Goal: Task Accomplishment & Management: Use online tool/utility

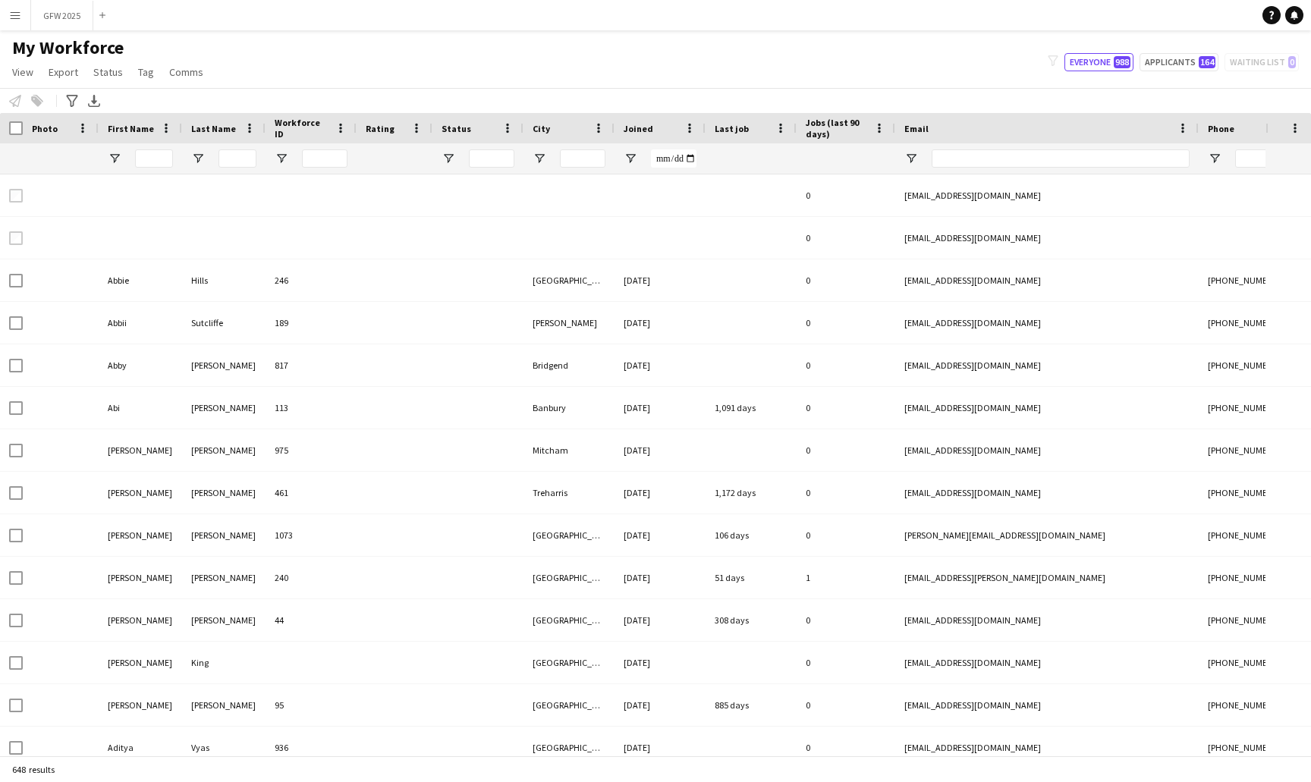
type input "**********"
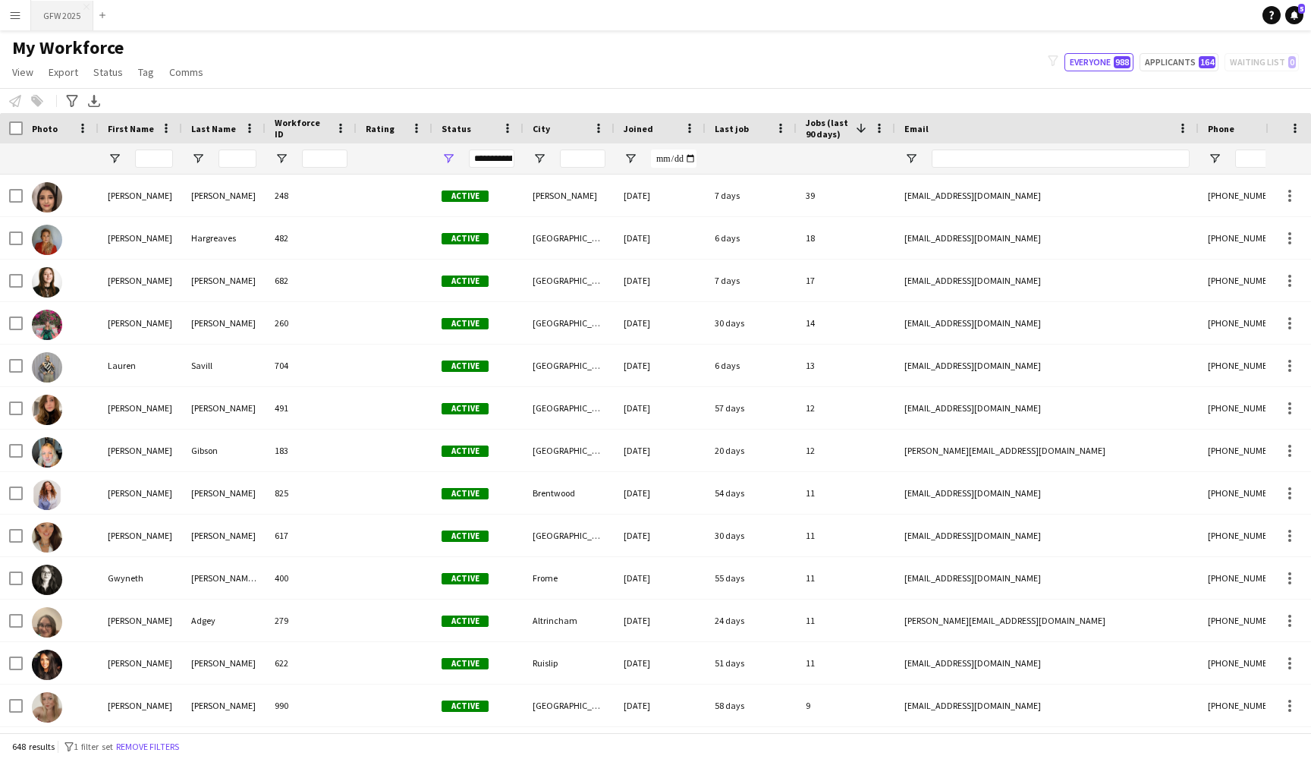
click at [59, 15] on button "GFW 2025 Close" at bounding box center [62, 16] width 62 height 30
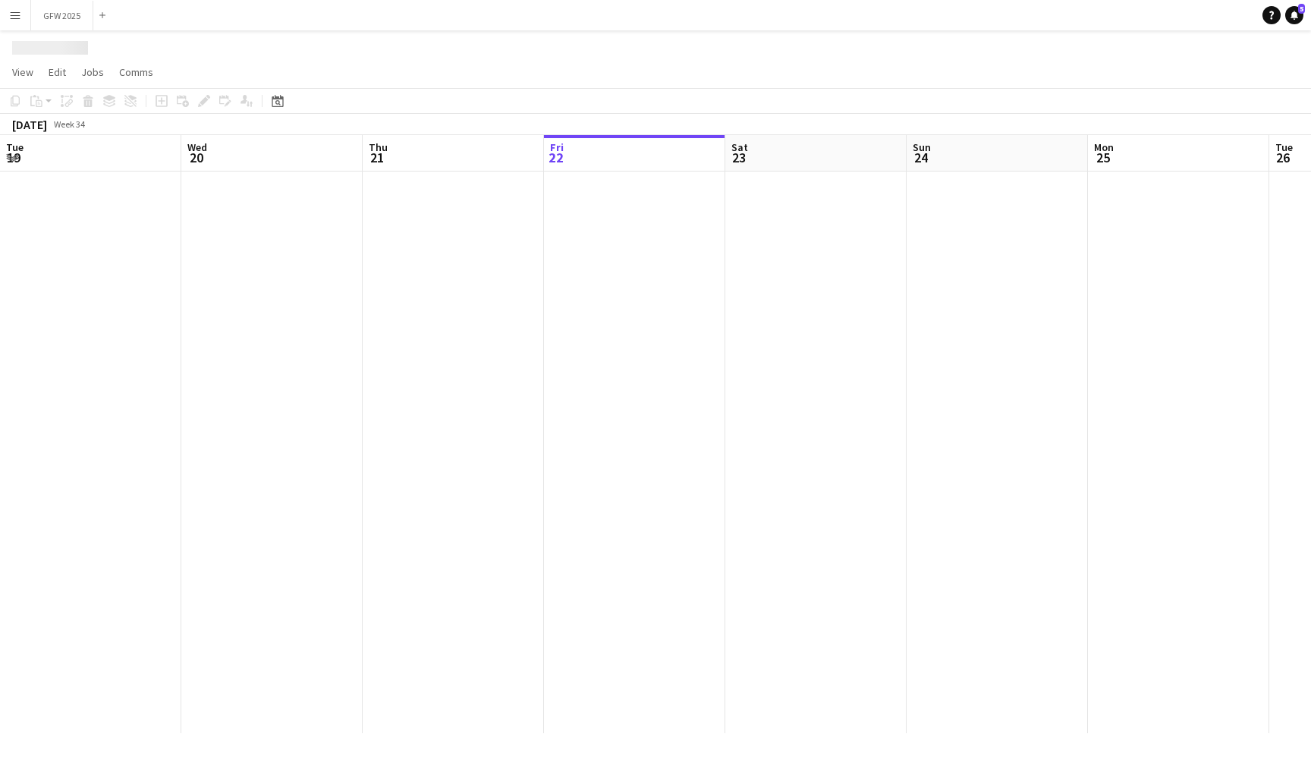
scroll to position [0, 363]
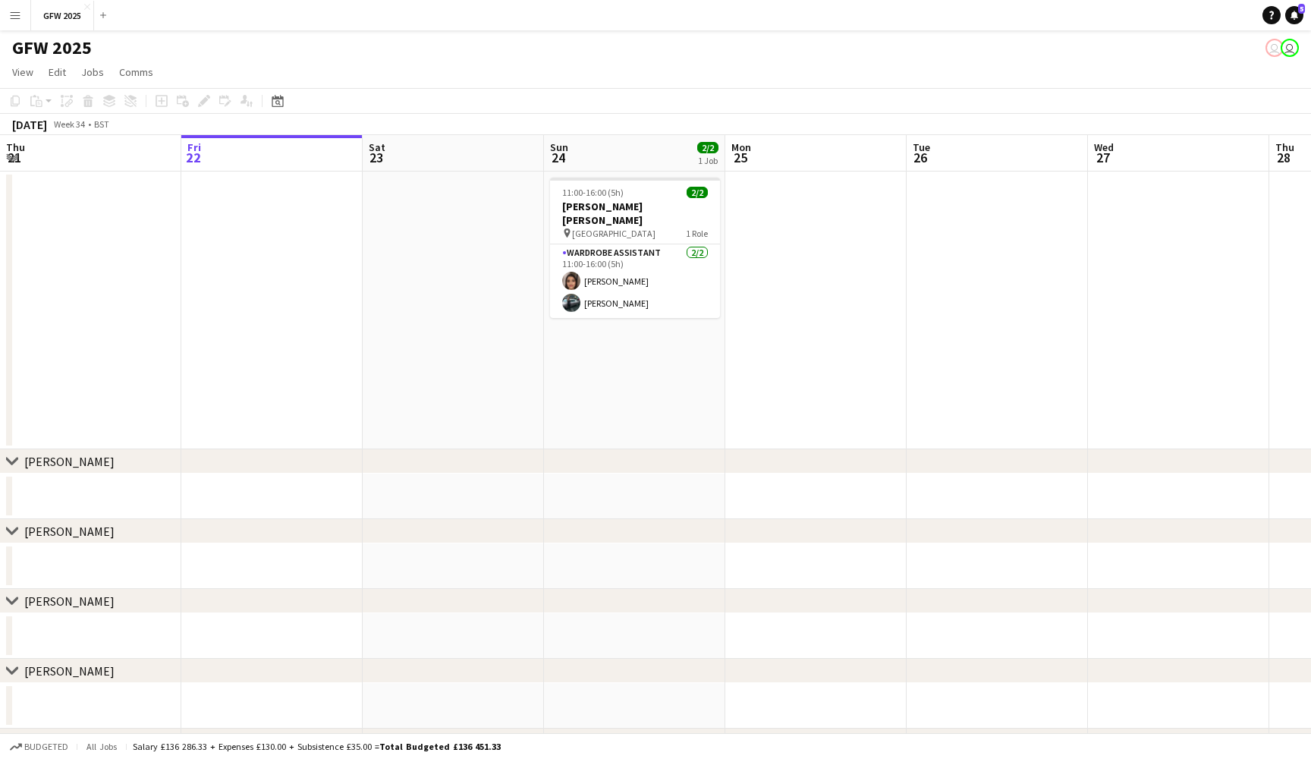
click at [476, 406] on app-date-cell at bounding box center [453, 310] width 181 height 278
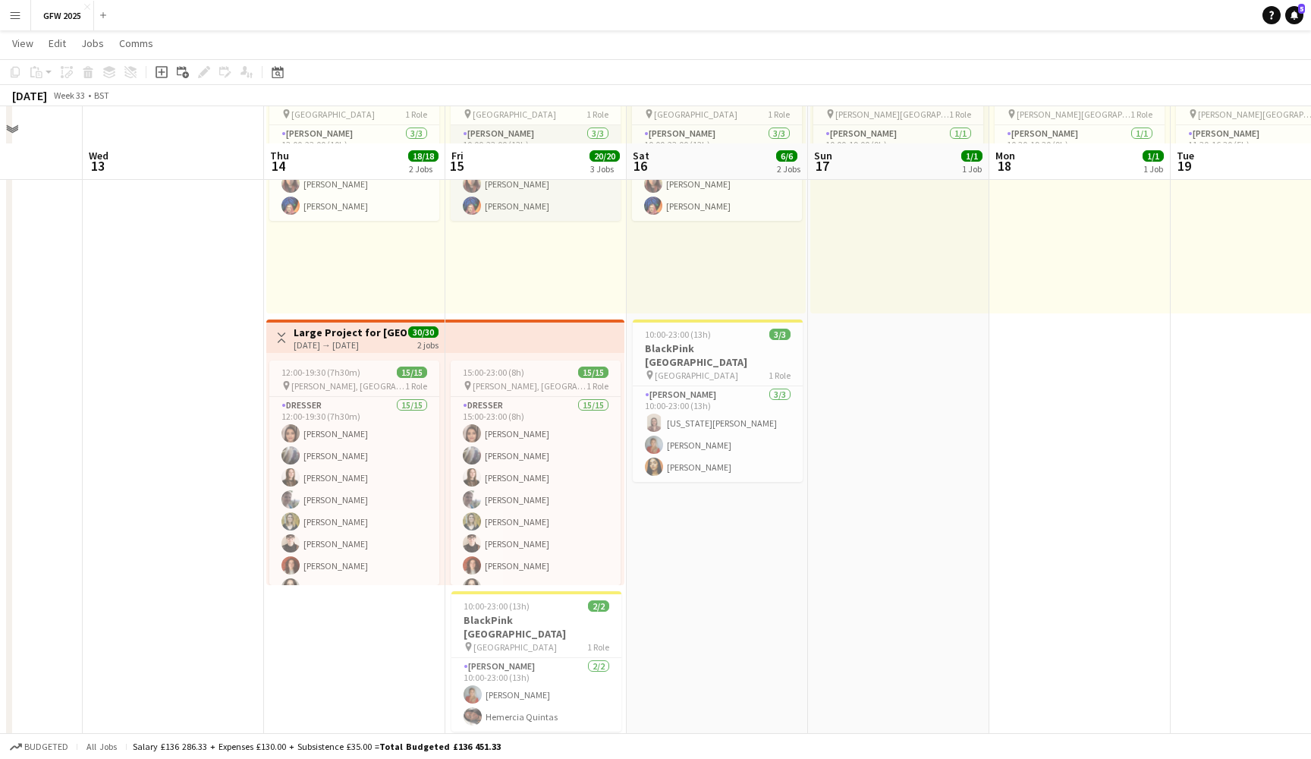
scroll to position [181, 0]
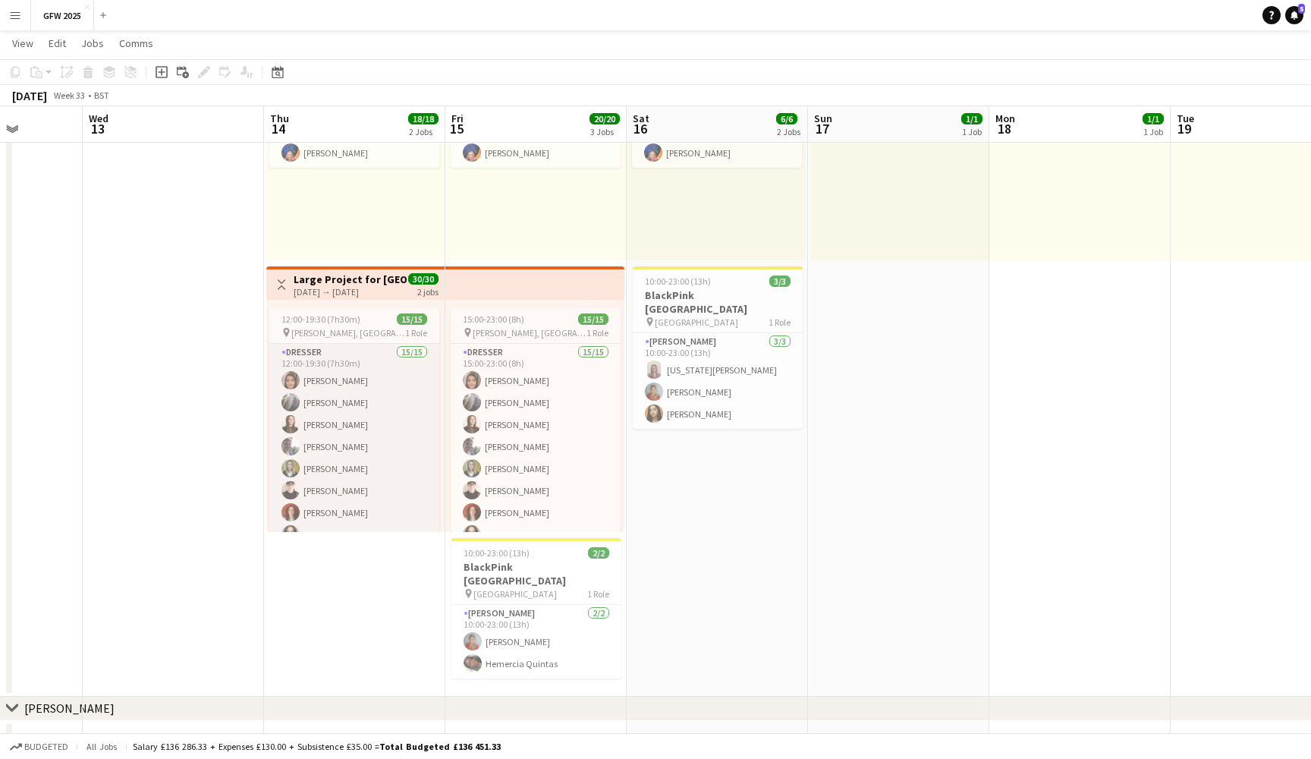
click at [369, 451] on app-card-role "Dresser 15/15 12:00-19:30 (7h30m) [PERSON_NAME] [PERSON_NAME] [PERSON_NAME] [PE…" at bounding box center [354, 524] width 170 height 360
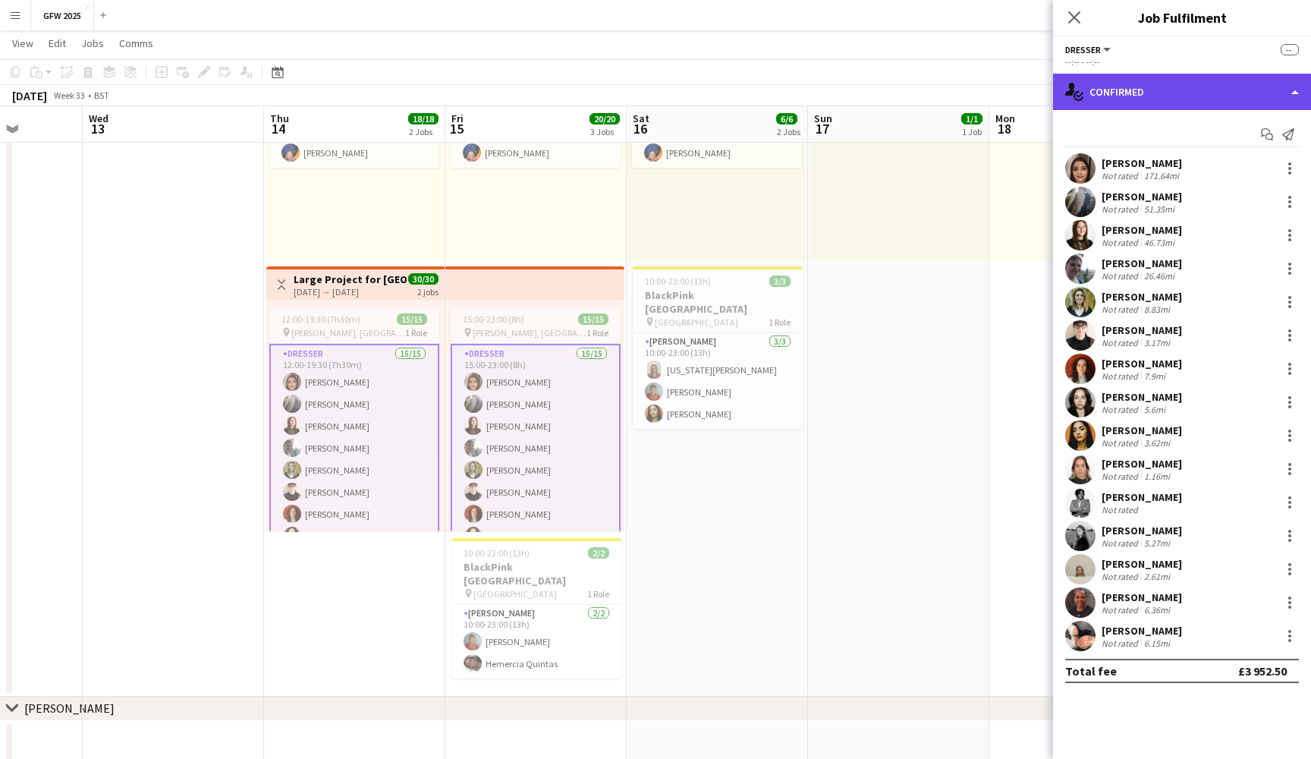
click at [1235, 96] on div "single-neutral-actions-check-2 Confirmed" at bounding box center [1182, 92] width 258 height 36
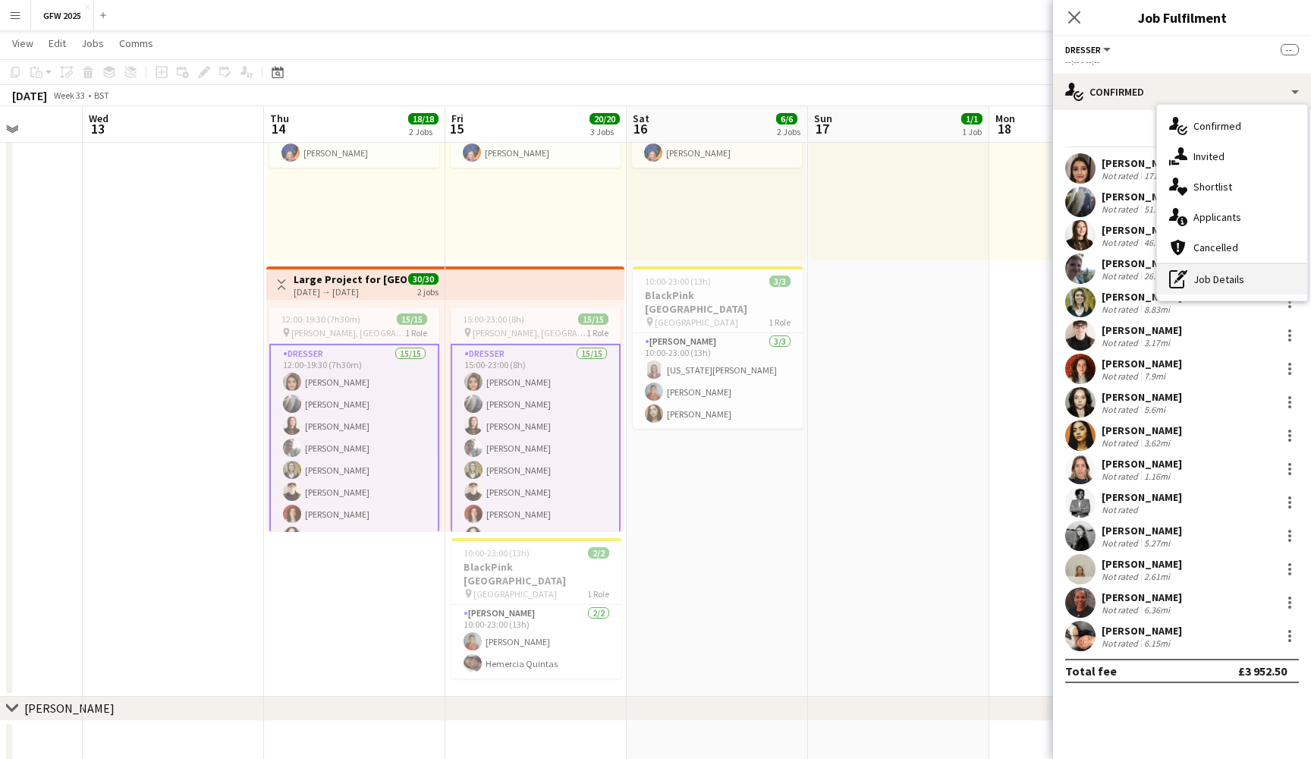
click at [1250, 271] on div "pen-write Job Details" at bounding box center [1232, 279] width 150 height 30
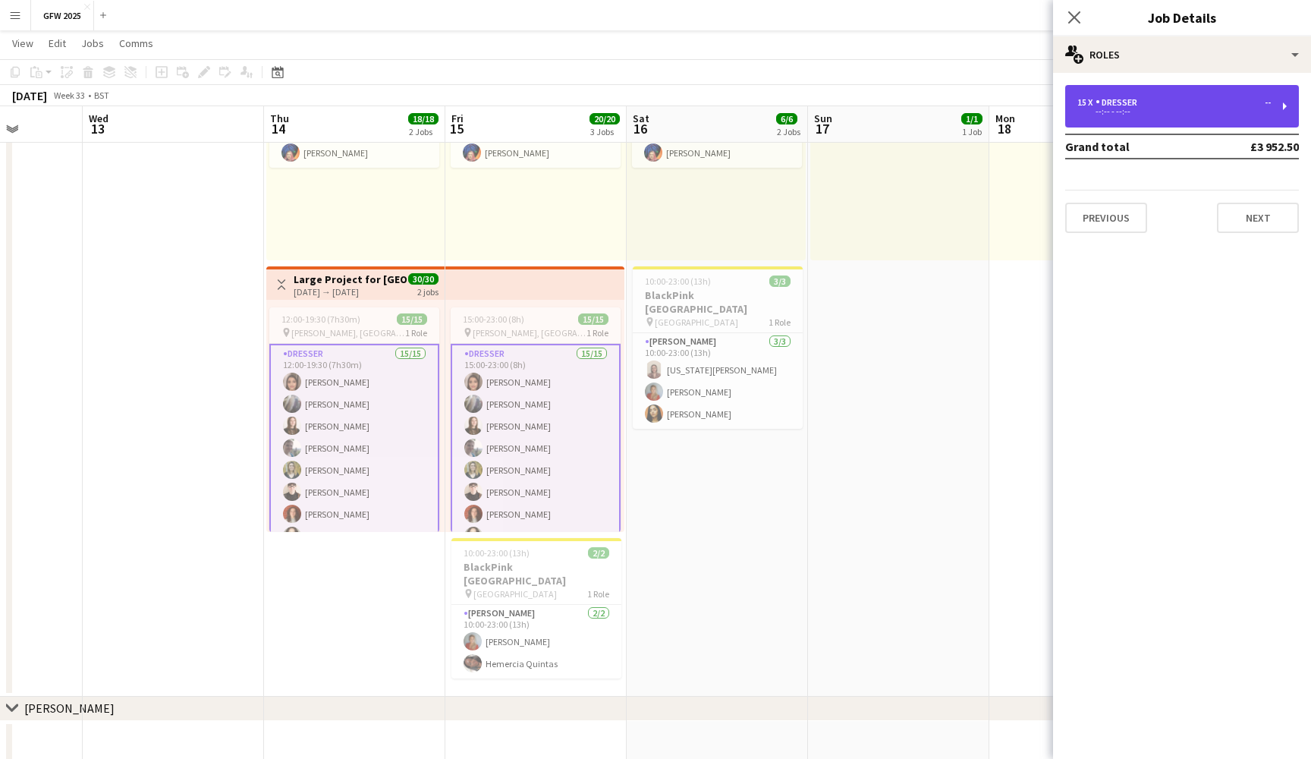
click at [1196, 118] on div "15 x Dresser -- --:-- - --:--" at bounding box center [1182, 106] width 234 height 42
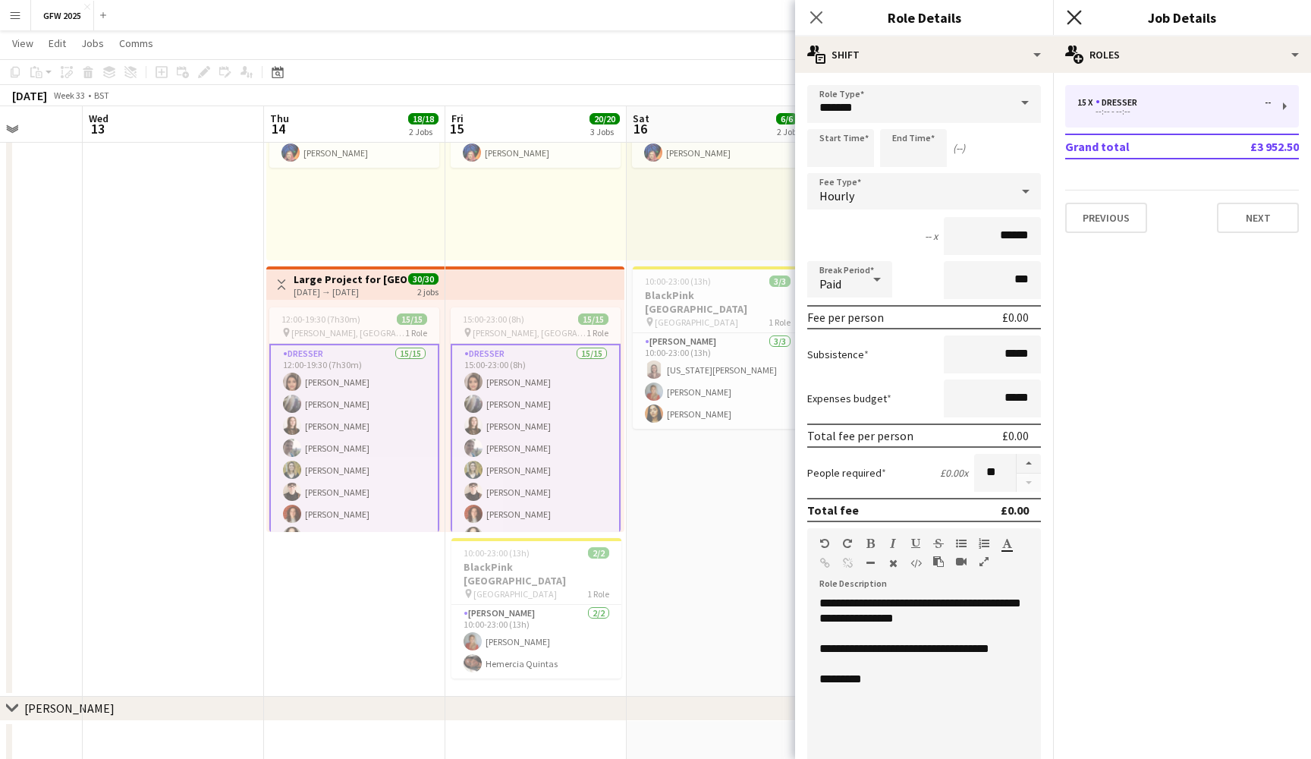
click at [1072, 13] on icon "Close pop-in" at bounding box center [1074, 17] width 14 height 14
